Goal: Task Accomplishment & Management: Complete application form

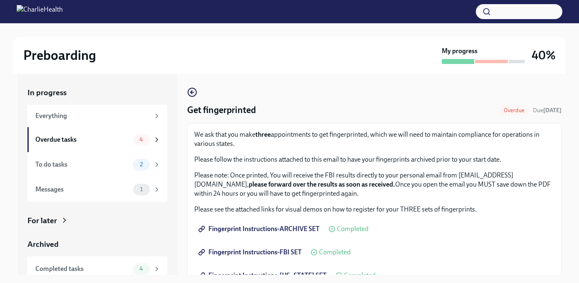
click at [407, 56] on div "Preboarding" at bounding box center [230, 55] width 415 height 17
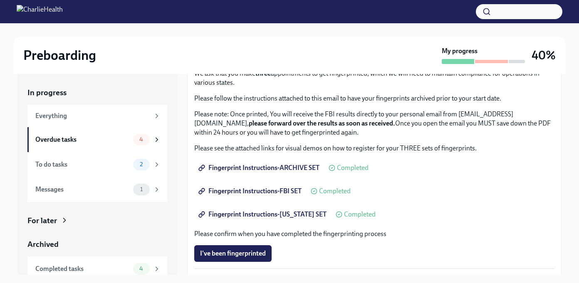
scroll to position [64, 0]
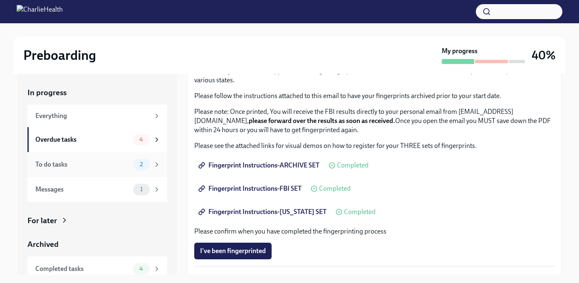
click at [92, 161] on div "To do tasks" at bounding box center [82, 164] width 94 height 9
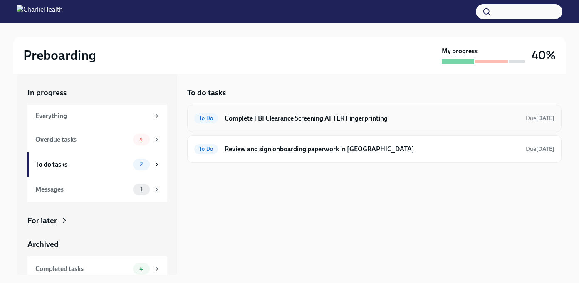
click at [264, 119] on h6 "Complete FBI Clearance Screening AFTER Fingerprinting" at bounding box center [372, 118] width 295 height 9
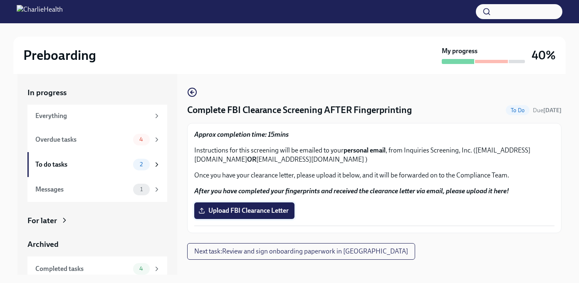
click at [221, 210] on span "Upload FBI Clearance Letter" at bounding box center [244, 211] width 89 height 8
click at [0, 0] on input "Upload FBI Clearance Letter" at bounding box center [0, 0] width 0 height 0
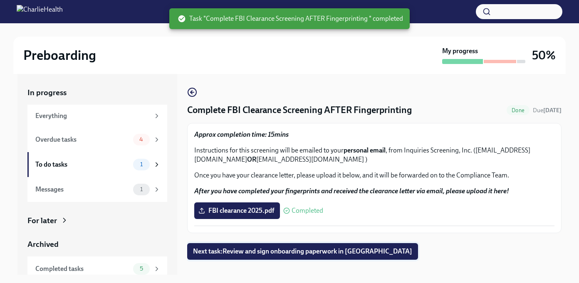
click at [316, 251] on span "Next task : Review and sign onboarding paperwork in [GEOGRAPHIC_DATA]" at bounding box center [302, 252] width 219 height 8
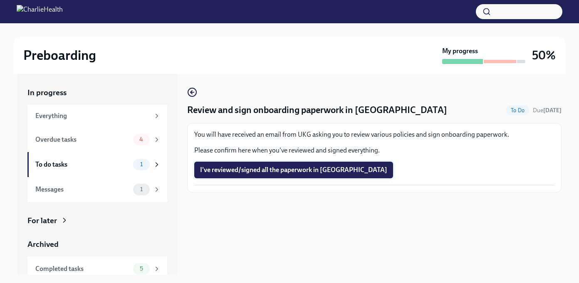
click at [296, 169] on span "I've reviewed/signed all the paperwork in [GEOGRAPHIC_DATA]" at bounding box center [293, 170] width 187 height 8
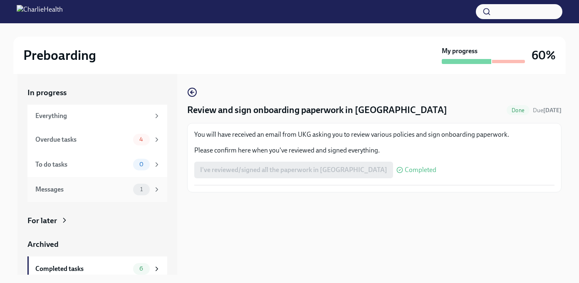
click at [118, 193] on div "Messages" at bounding box center [82, 189] width 94 height 9
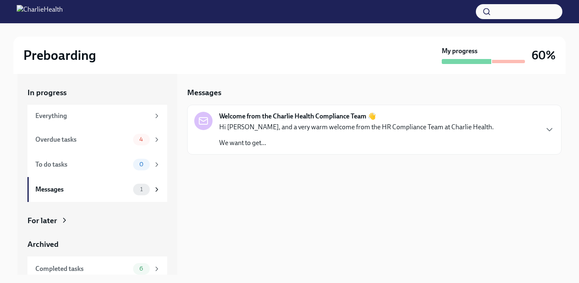
click at [245, 144] on p "We want to get..." at bounding box center [356, 143] width 275 height 9
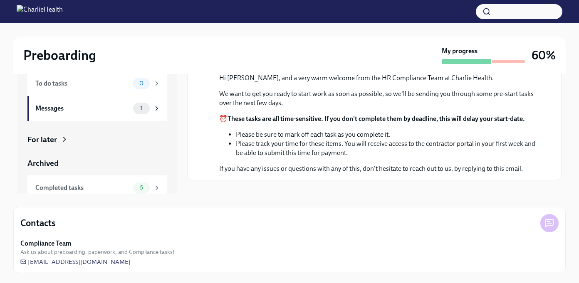
scroll to position [79, 0]
click at [101, 112] on div "Messages" at bounding box center [82, 108] width 94 height 9
click at [151, 108] on div "1" at bounding box center [146, 109] width 27 height 12
click at [130, 107] on div "Messages 1" at bounding box center [97, 109] width 125 height 12
click at [159, 107] on icon at bounding box center [156, 108] width 7 height 7
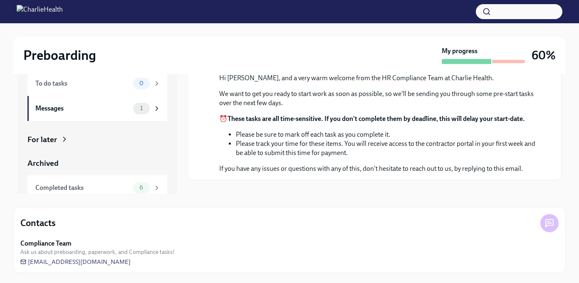
scroll to position [0, 0]
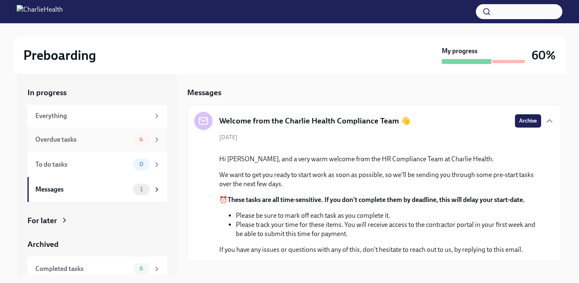
click at [143, 140] on span "4" at bounding box center [141, 139] width 14 height 6
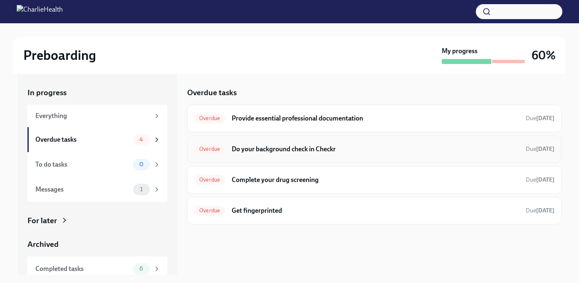
click at [245, 146] on h6 "Do your background check in Checkr" at bounding box center [376, 149] width 288 height 9
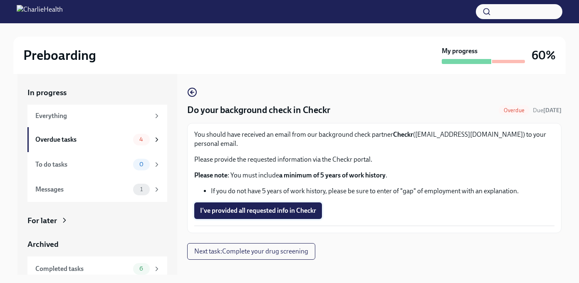
click at [251, 207] on span "I've provided all requested info in Checkr" at bounding box center [258, 211] width 116 height 8
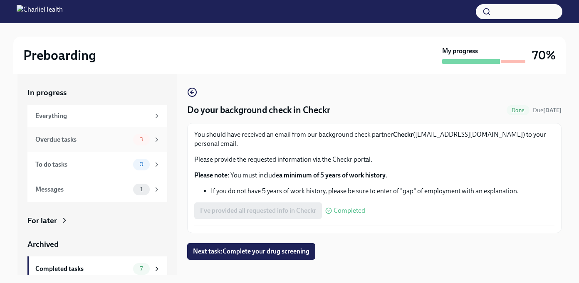
click at [151, 141] on div "3" at bounding box center [146, 140] width 27 height 12
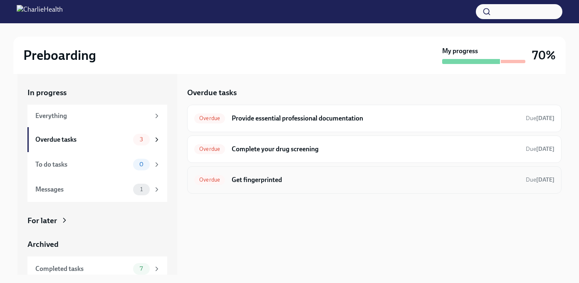
click at [255, 182] on h6 "Get fingerprinted" at bounding box center [376, 180] width 288 height 9
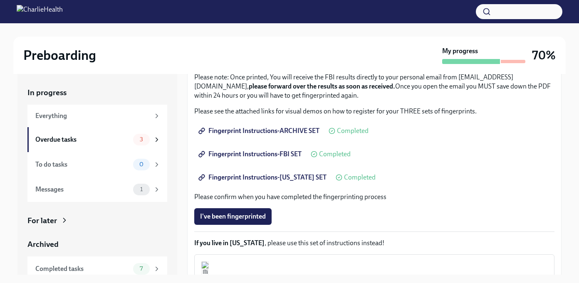
scroll to position [100, 0]
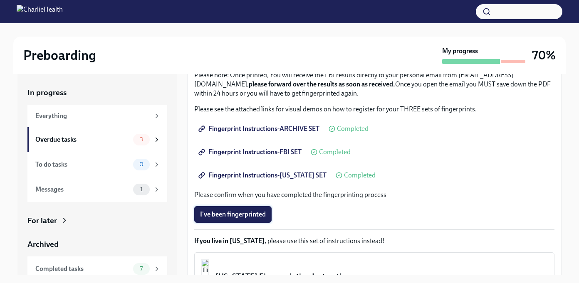
click at [246, 214] on span "I've been fingerprinted" at bounding box center [233, 215] width 66 height 8
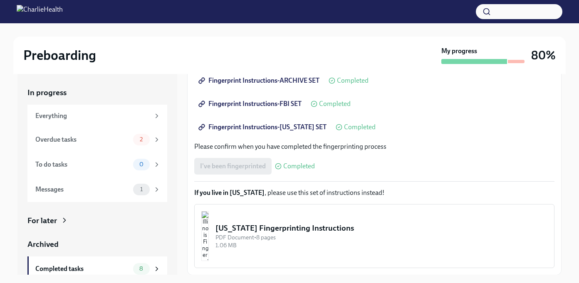
scroll to position [149, 0]
click at [107, 189] on div "Messages" at bounding box center [82, 189] width 94 height 9
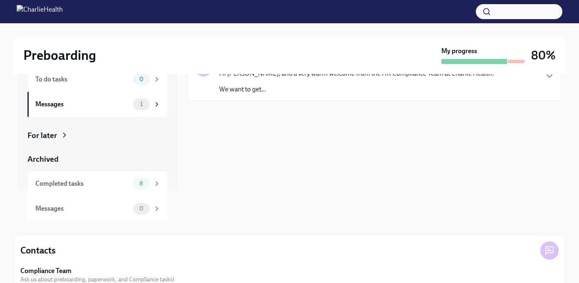
scroll to position [54, 0]
click at [109, 184] on div "Completed tasks" at bounding box center [82, 183] width 94 height 9
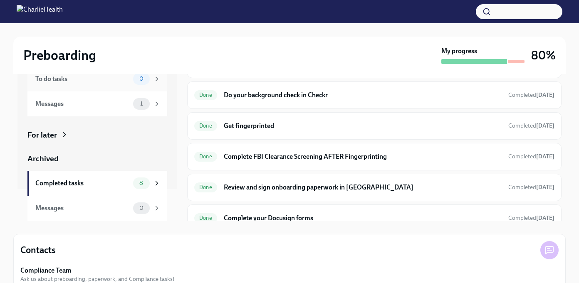
click at [82, 77] on div "To do tasks" at bounding box center [82, 78] width 94 height 9
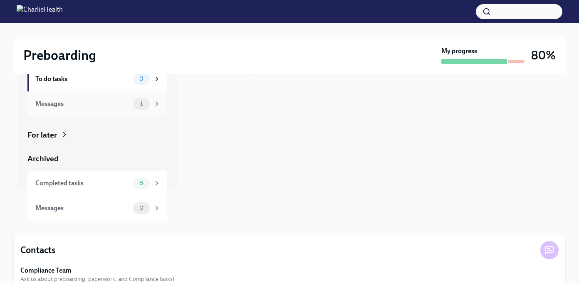
click at [99, 100] on div "Messages" at bounding box center [82, 103] width 94 height 9
